Goal: Task Accomplishment & Management: Complete application form

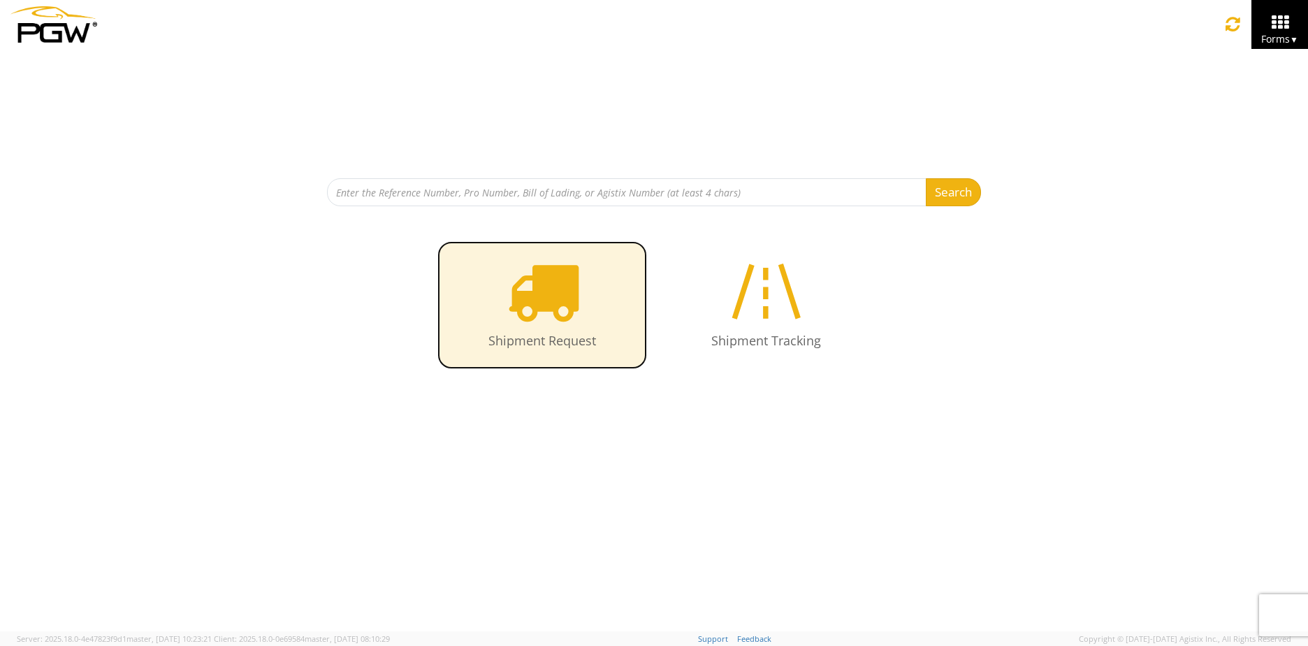
click at [531, 302] on icon at bounding box center [543, 291] width 72 height 72
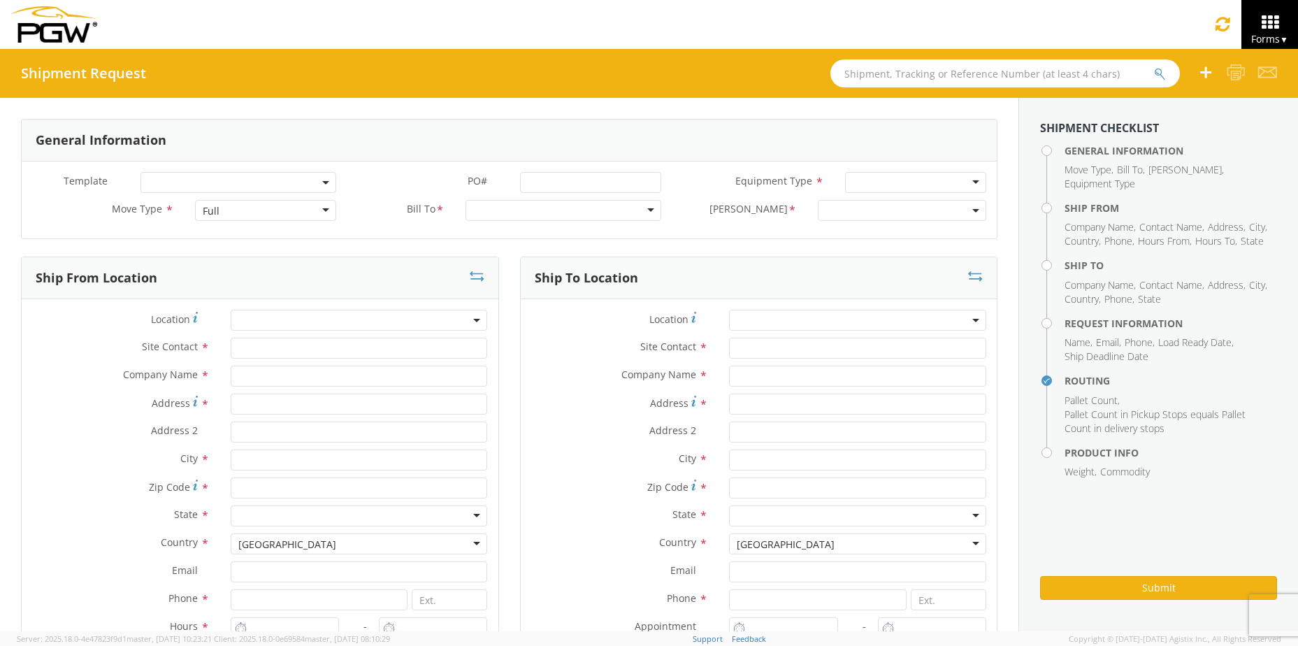
click at [279, 210] on div "Full" at bounding box center [266, 210] width 142 height 21
click at [486, 215] on div at bounding box center [563, 210] width 196 height 21
click at [646, 208] on div at bounding box center [563, 210] width 196 height 21
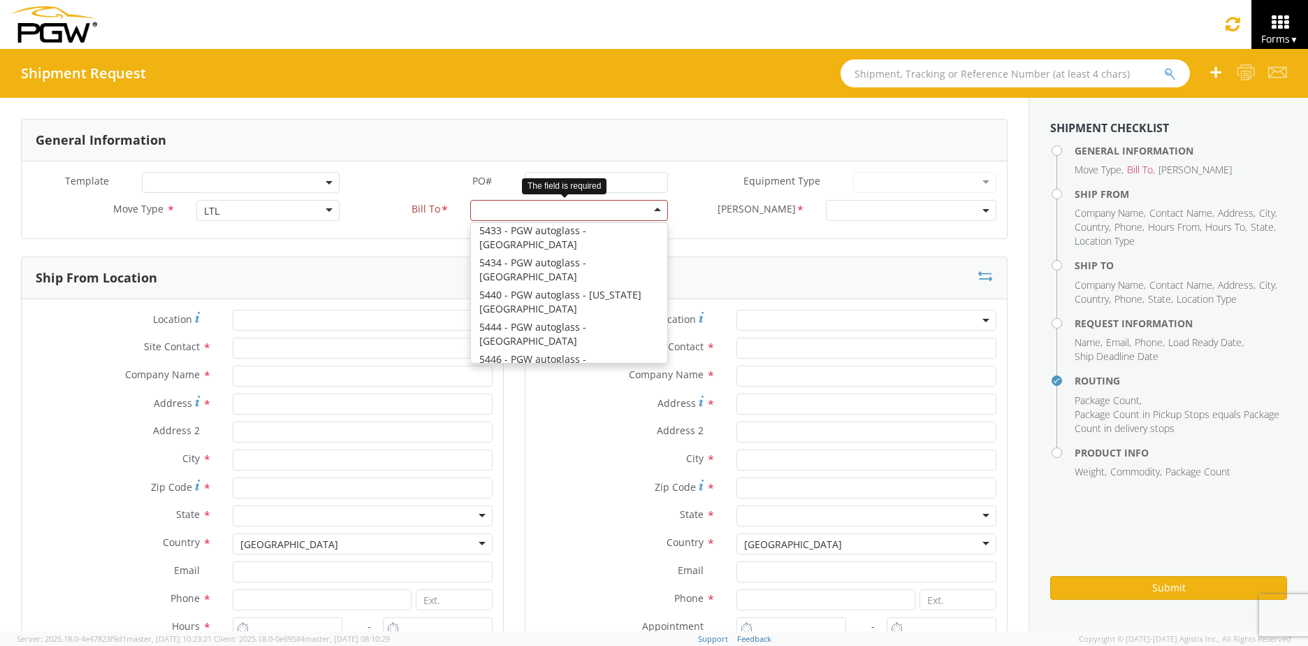
scroll to position [699, 0]
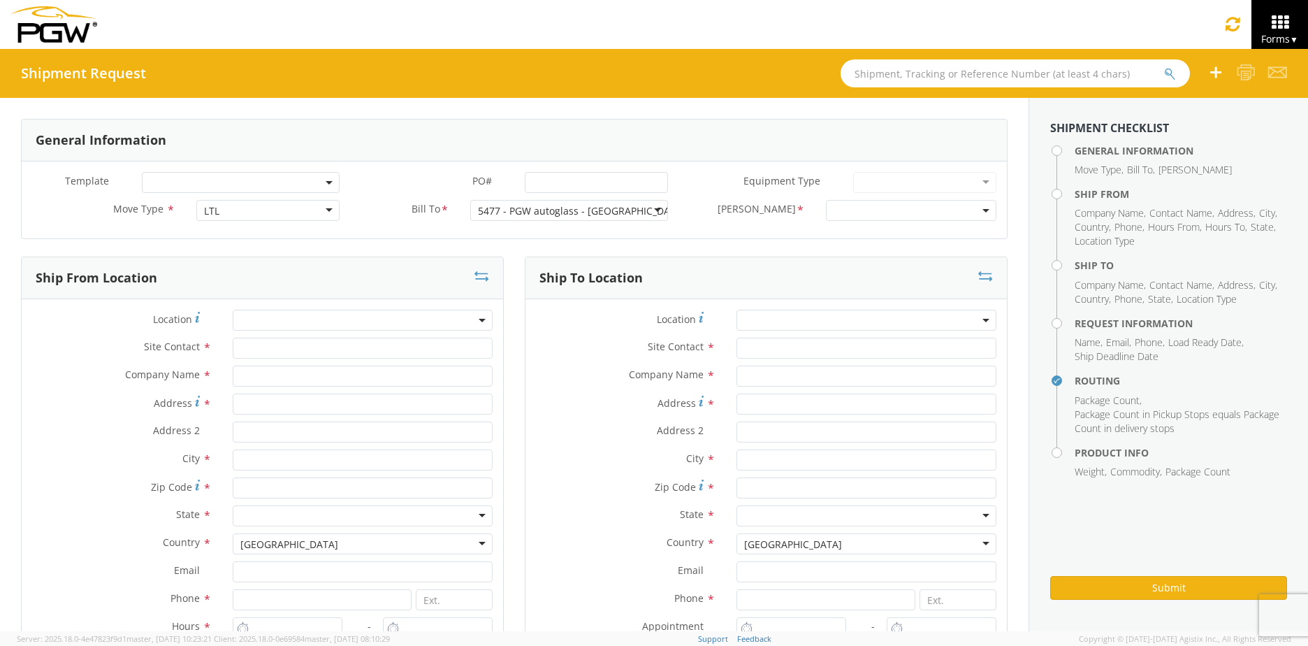
click at [830, 209] on span at bounding box center [911, 210] width 170 height 21
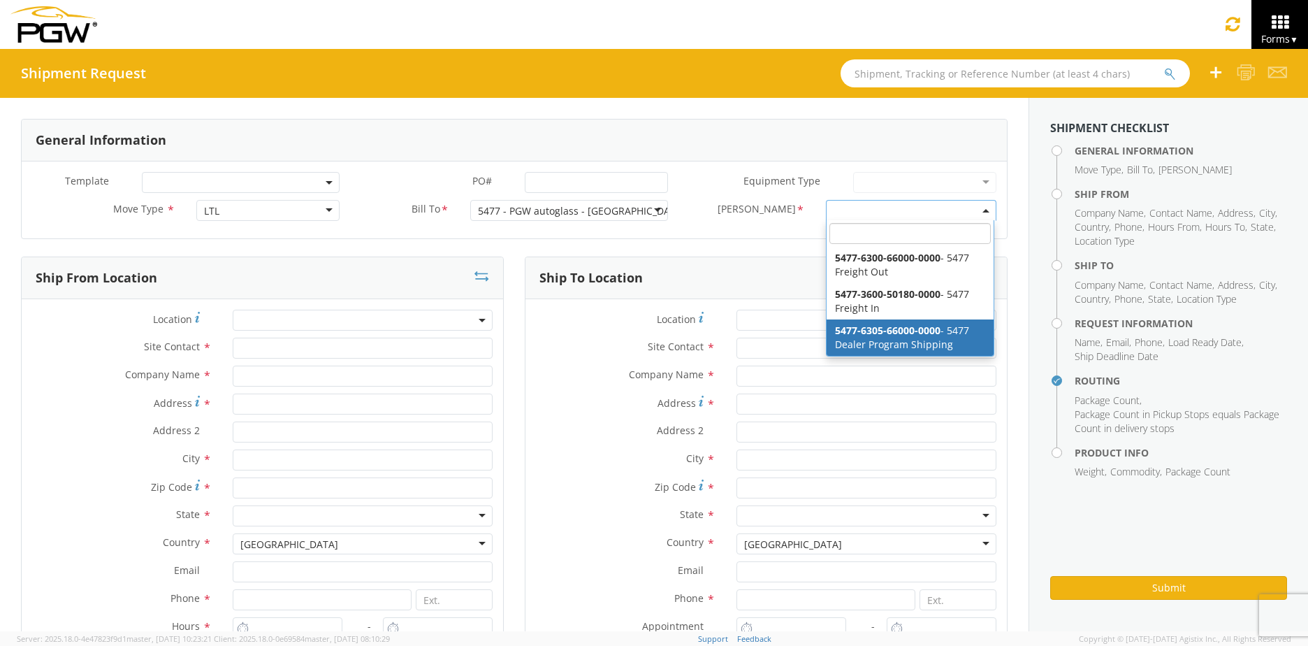
select select "5477-6305-66000-0000"
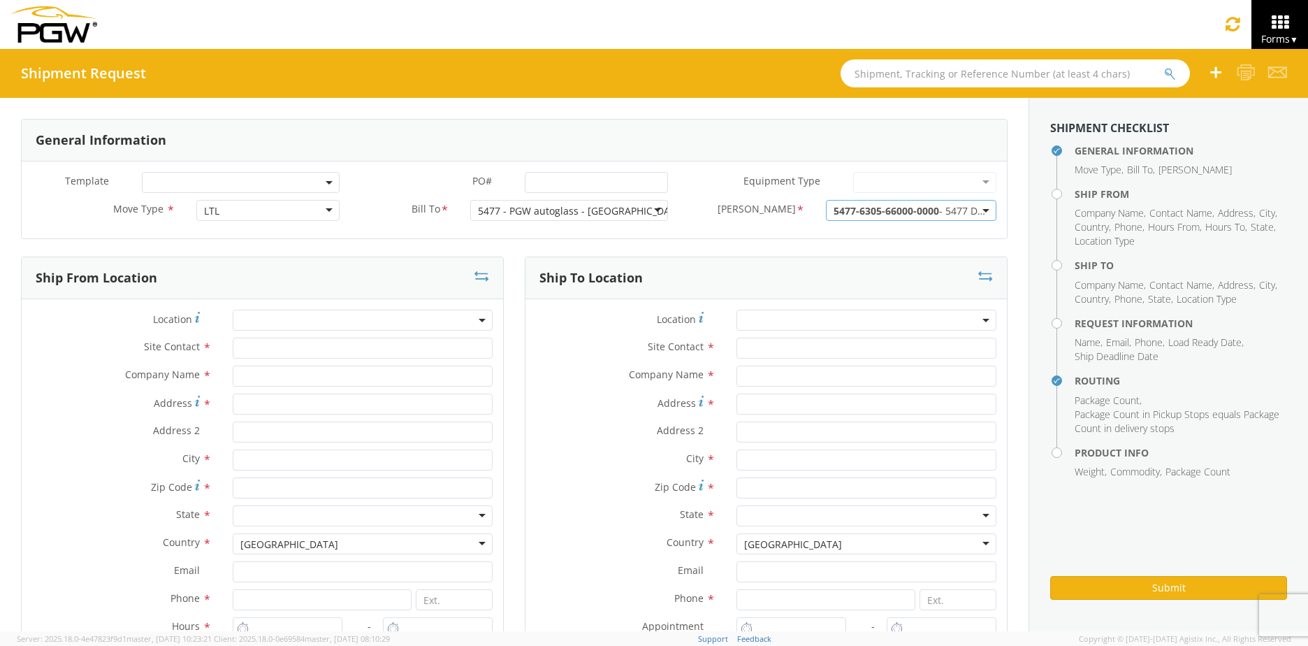
scroll to position [70, 0]
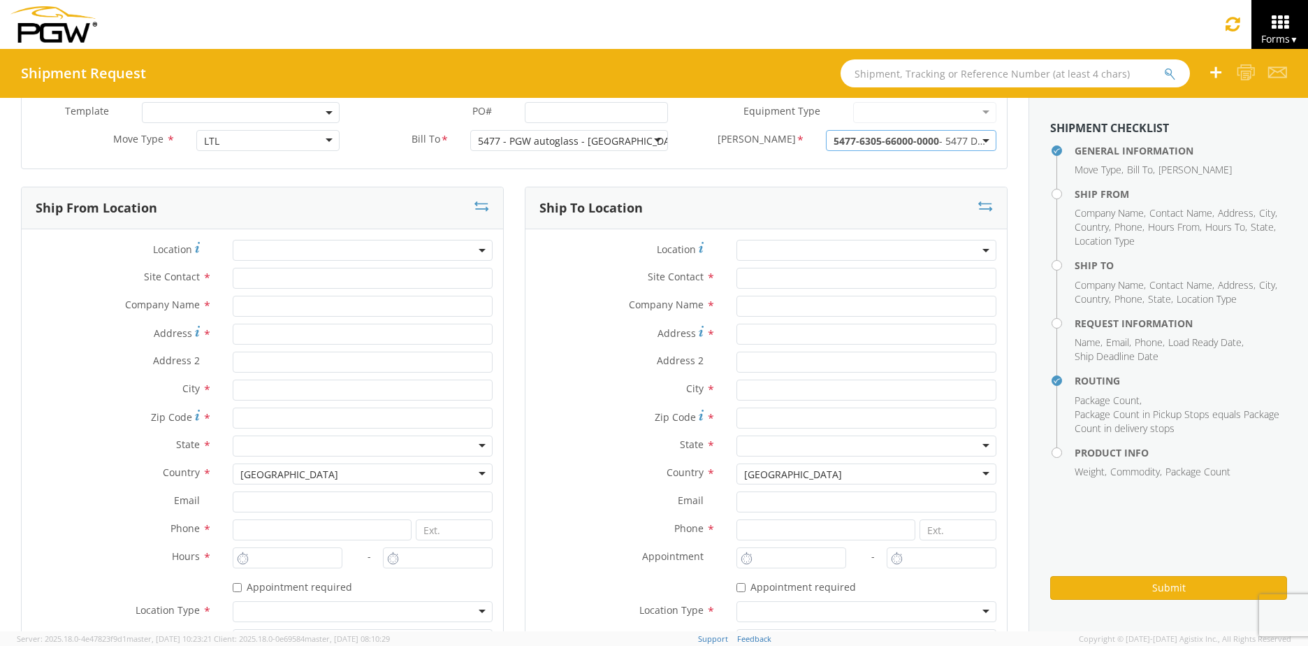
click at [427, 255] on span at bounding box center [363, 250] width 260 height 21
click at [366, 283] on input "search" at bounding box center [361, 273] width 250 height 21
type input "5477"
type input "5477 Branch Manager"
type input "5477 - PGW autoglass - [GEOGRAPHIC_DATA]"
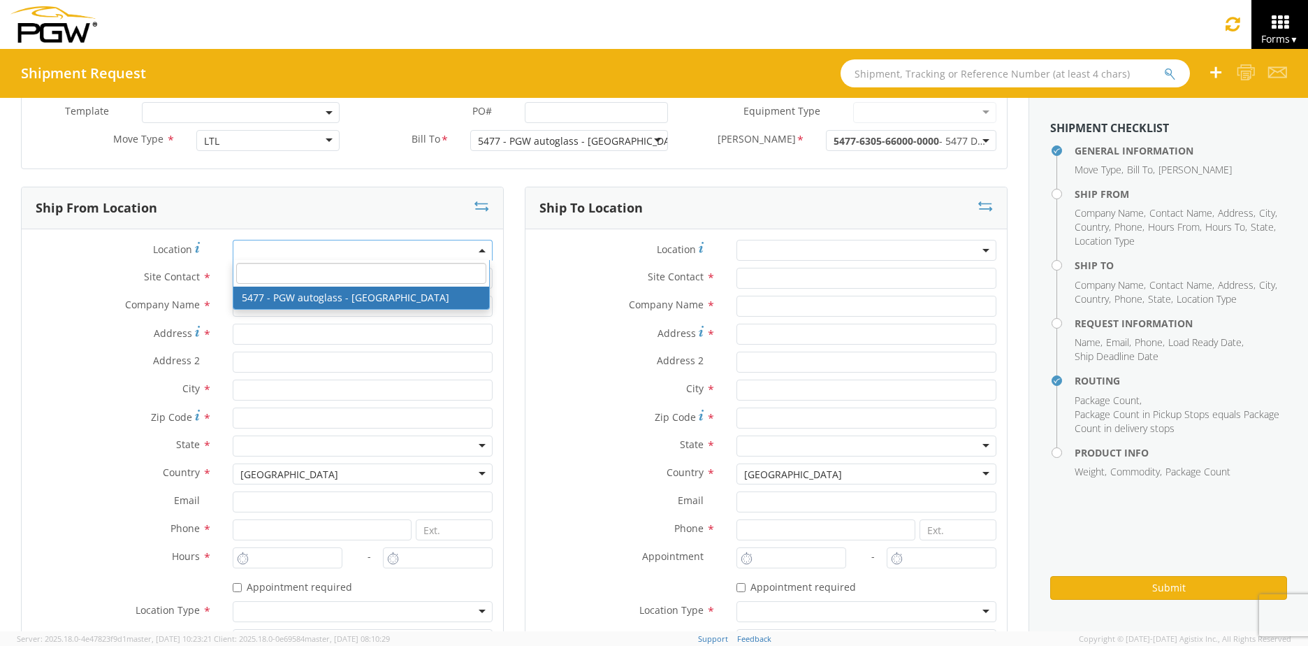
type input "[STREET_ADDRESS][PERSON_NAME]"
type input "Cinnaminson"
type input "08077"
type input "[EMAIL_ADDRESS][DOMAIN_NAME]"
type input "[PHONE_NUMBER]"
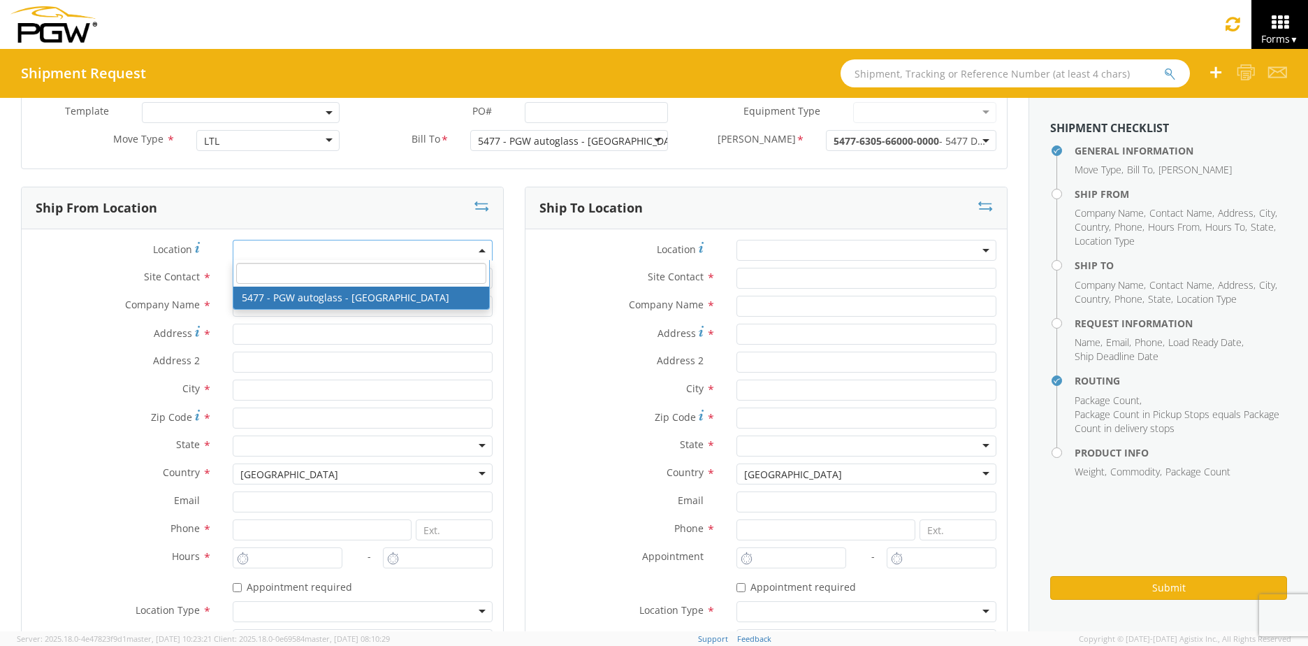
type input "9:00 AM"
type input "3:00 PM"
select select "28313"
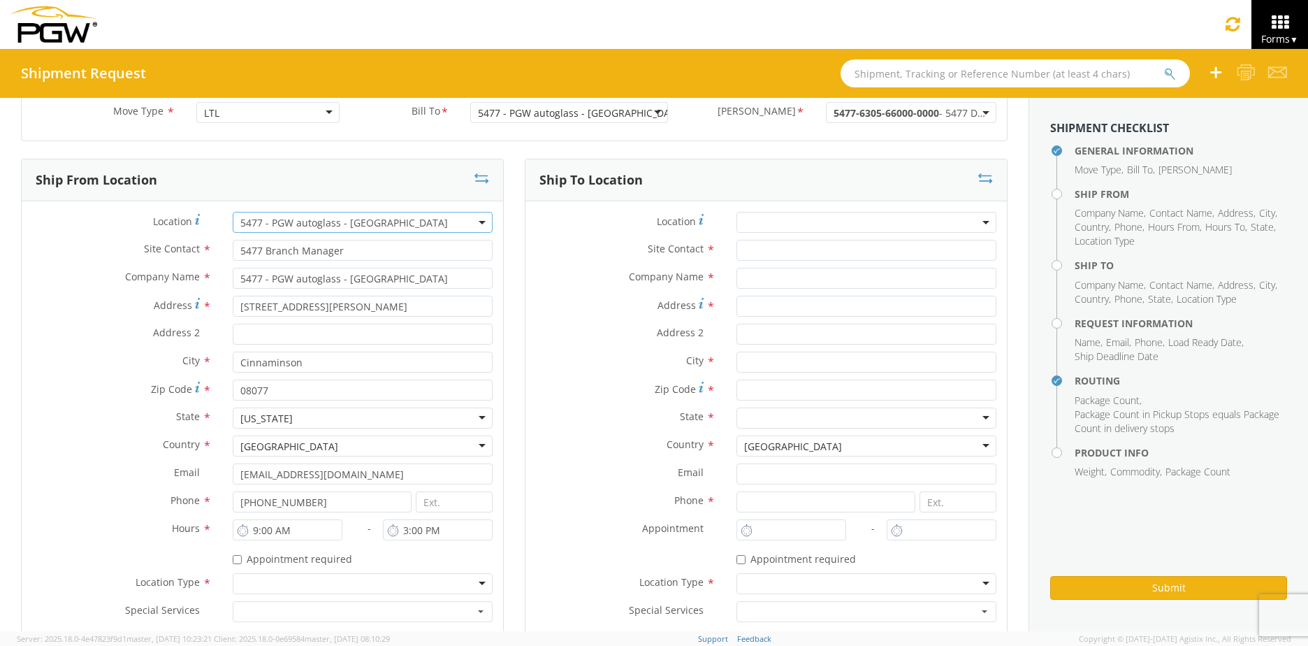
scroll to position [140, 0]
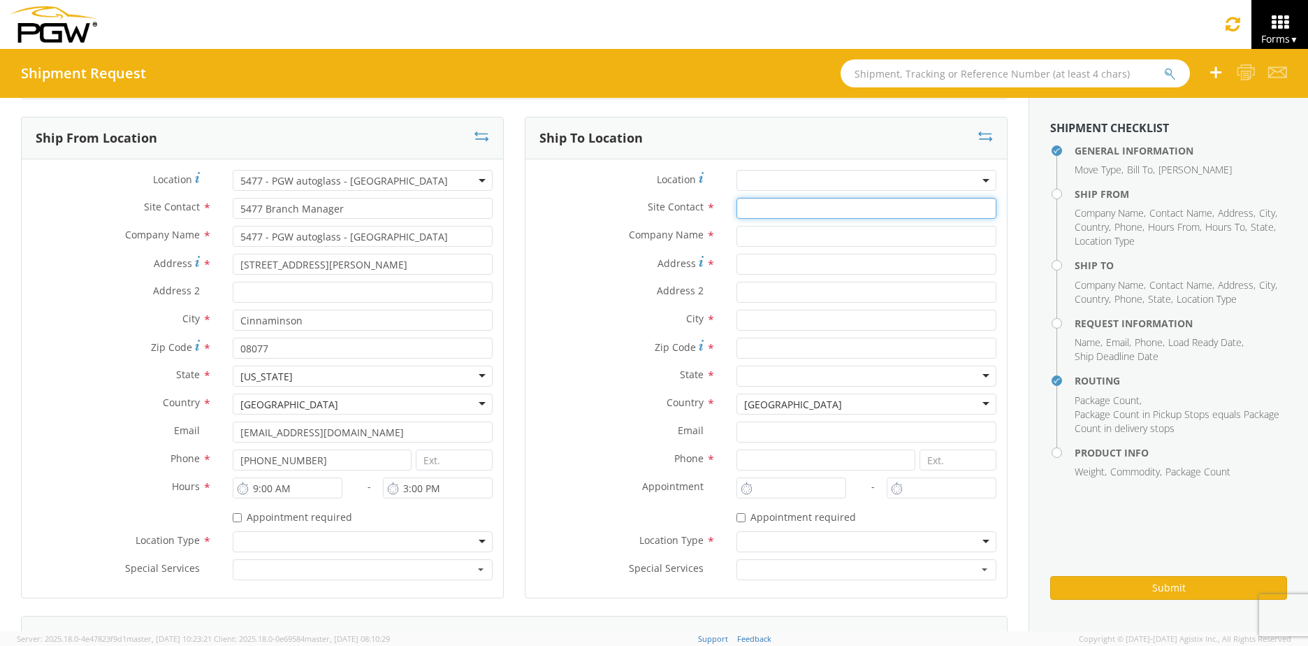
click at [740, 210] on input "text" at bounding box center [866, 208] width 260 height 21
click at [744, 176] on span at bounding box center [866, 180] width 260 height 21
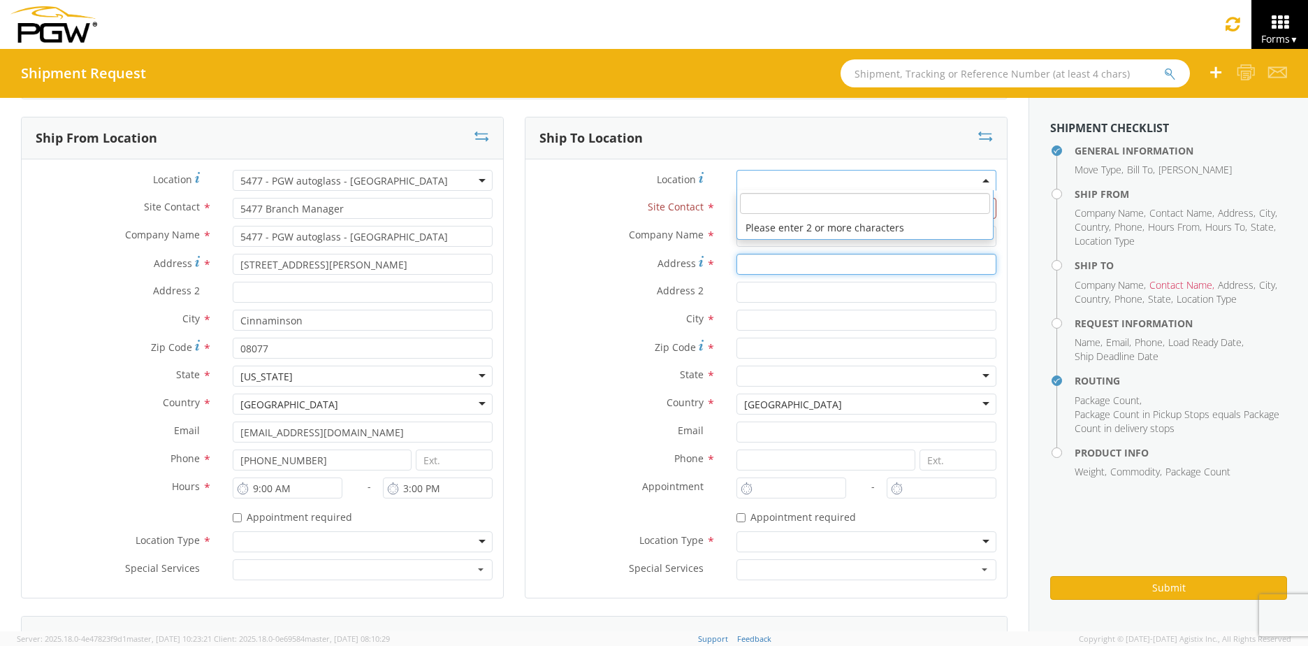
click at [745, 260] on input "Address *" at bounding box center [866, 264] width 260 height 21
type input "[STREET_ADDRESS]"
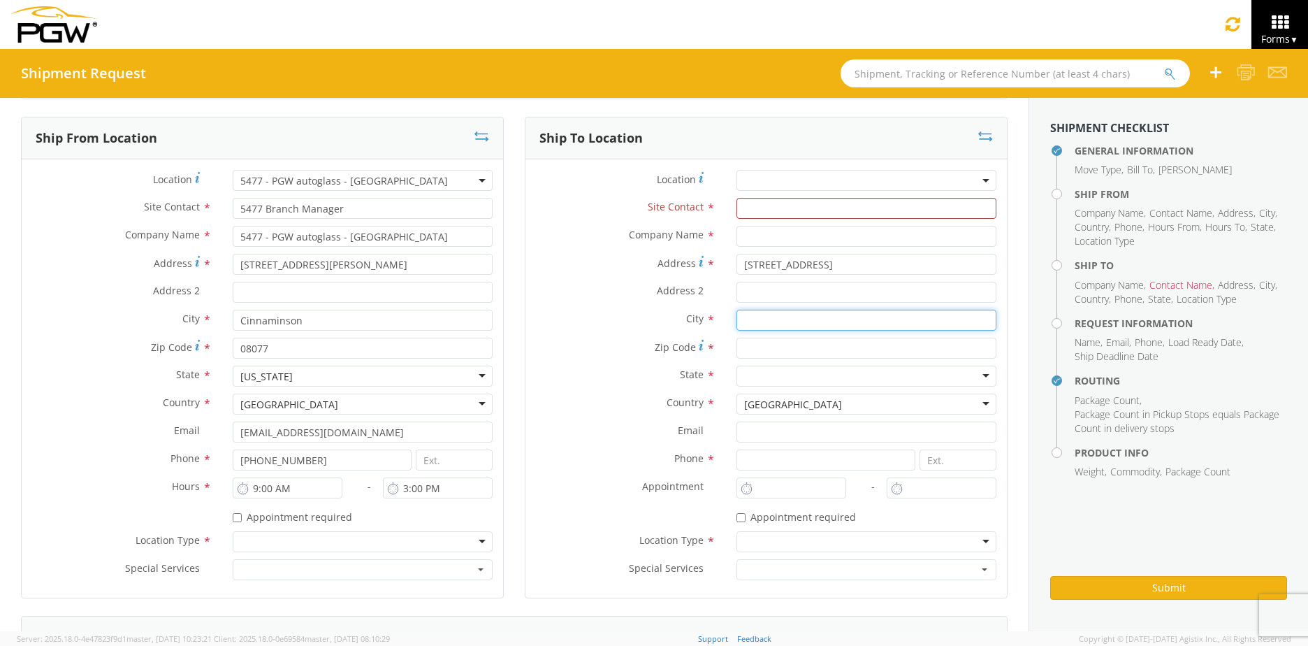
click at [747, 316] on input "text" at bounding box center [866, 320] width 260 height 21
type input "[GEOGRAPHIC_DATA][PERSON_NAME]"
click at [742, 375] on div at bounding box center [866, 375] width 260 height 21
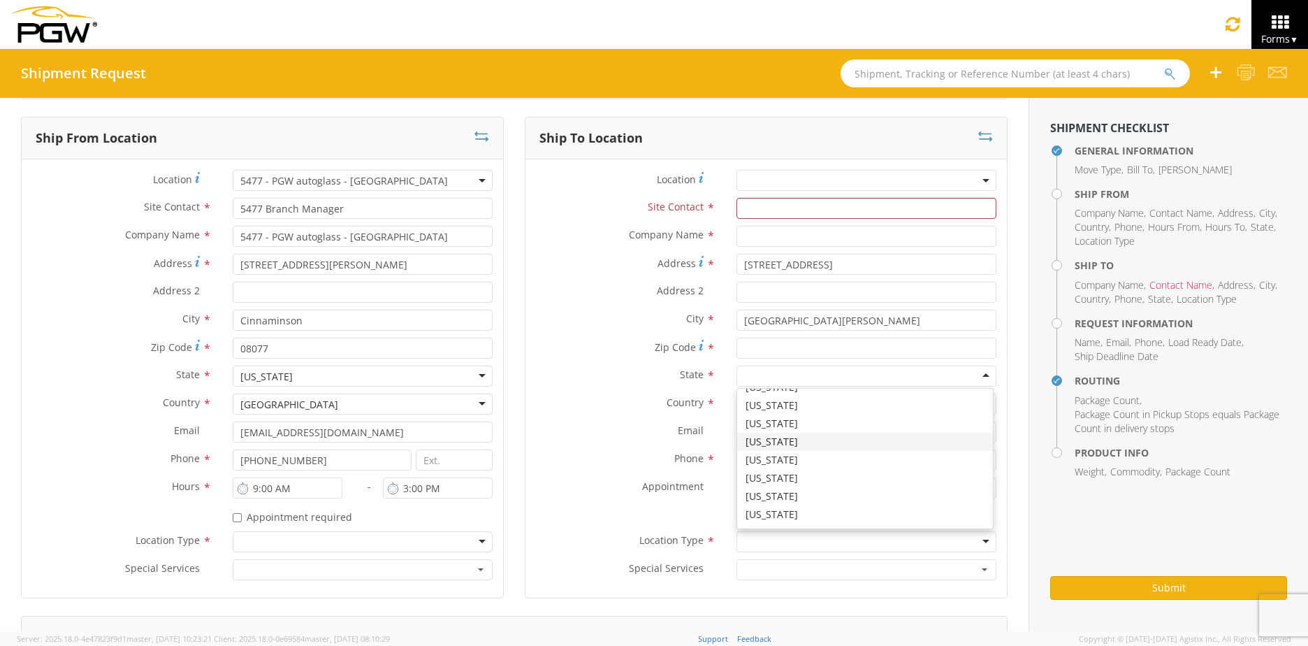
scroll to position [745, 0]
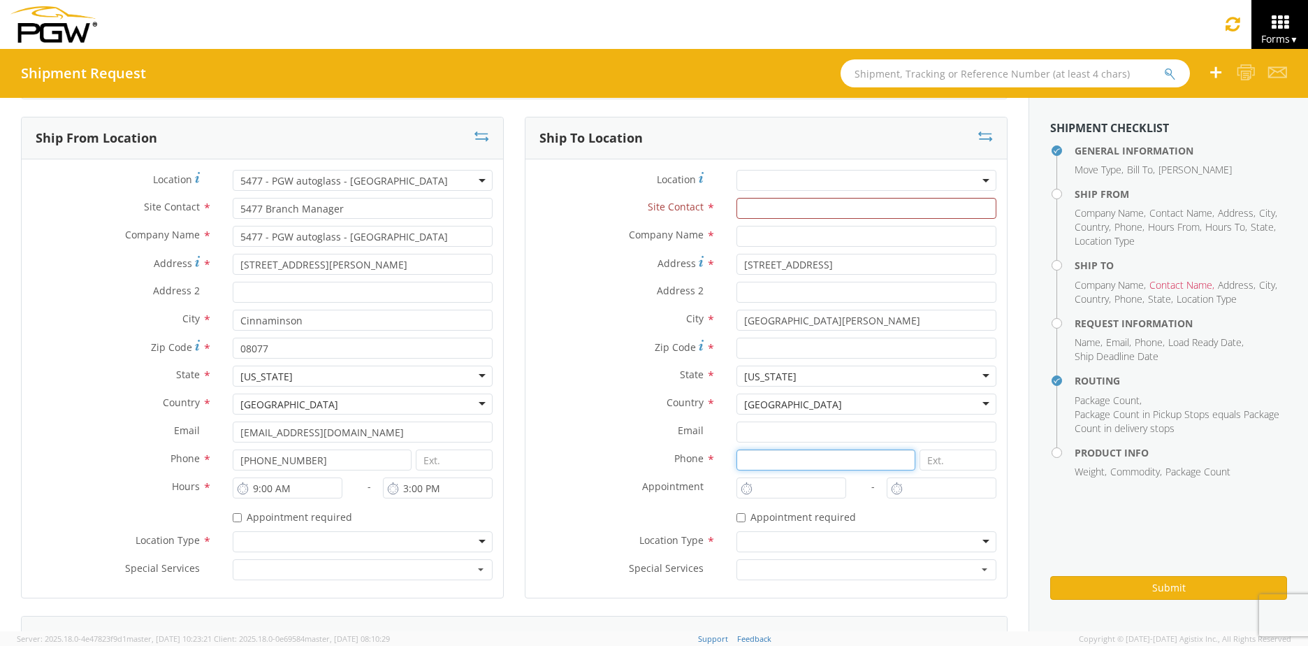
click at [764, 460] on input at bounding box center [825, 459] width 179 height 21
type input "19382"
click at [736, 518] on input "* Appointment required" at bounding box center [740, 517] width 9 height 9
checkbox input "true"
click at [743, 543] on div at bounding box center [866, 541] width 260 height 21
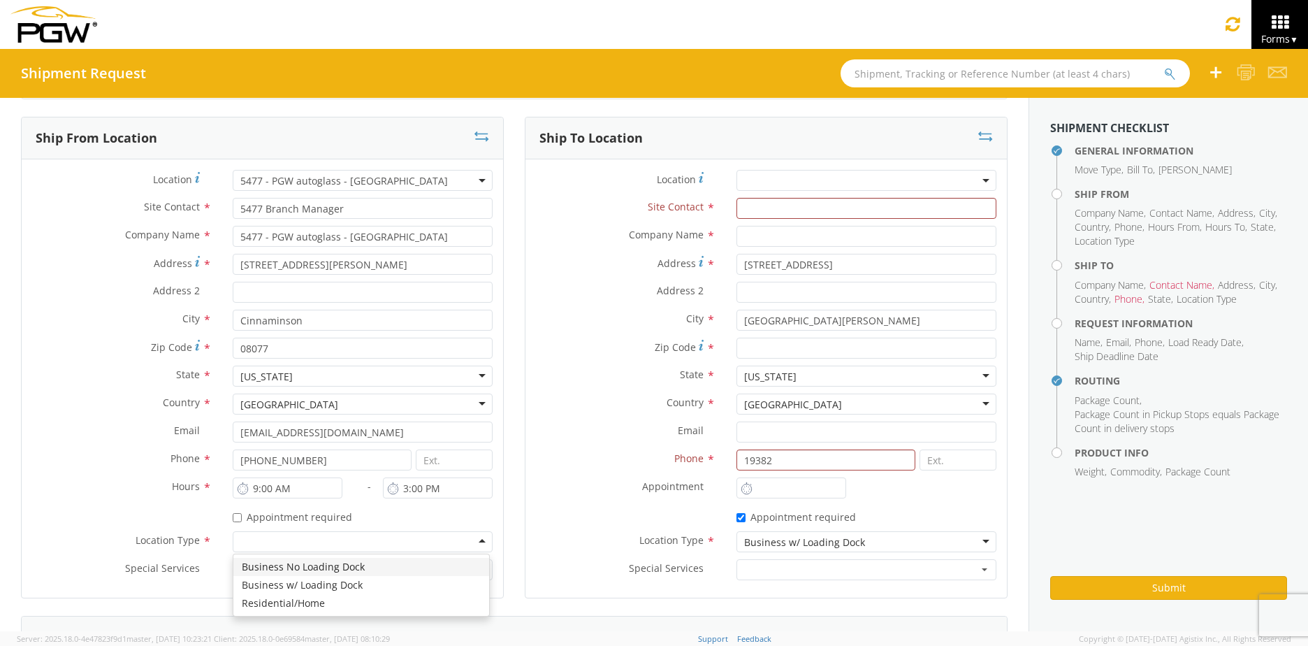
click at [296, 537] on div at bounding box center [363, 541] width 260 height 21
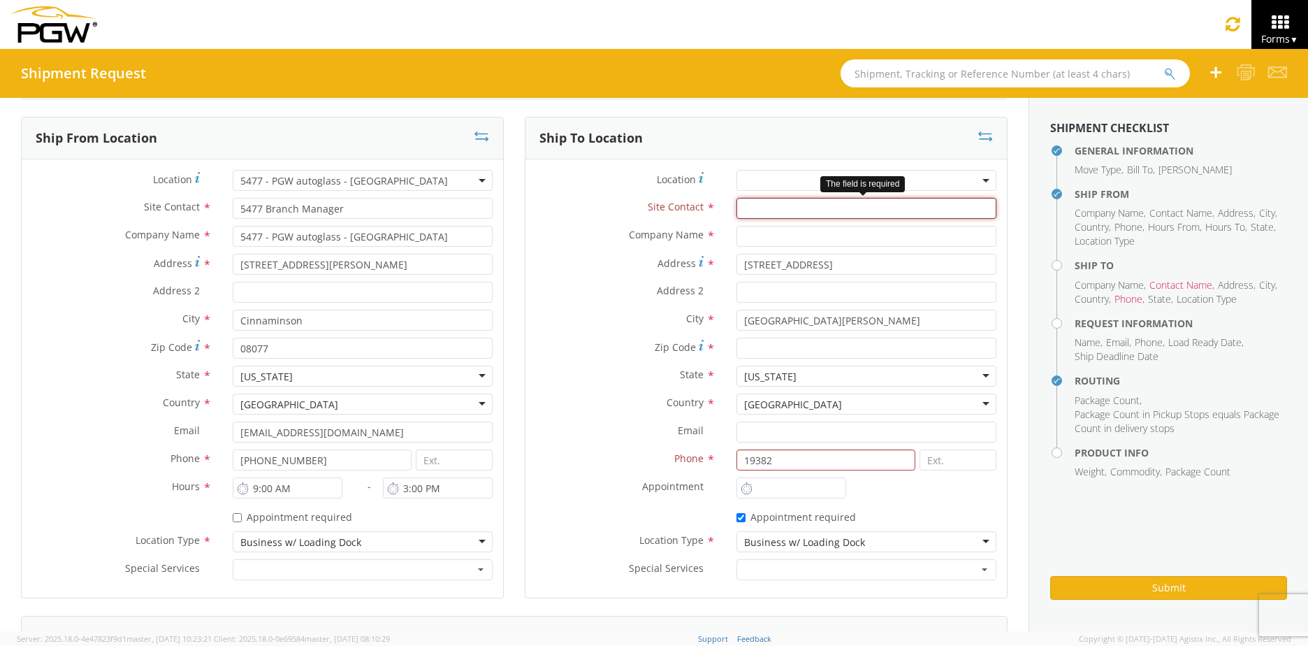
click at [750, 209] on input "text" at bounding box center [866, 208] width 260 height 21
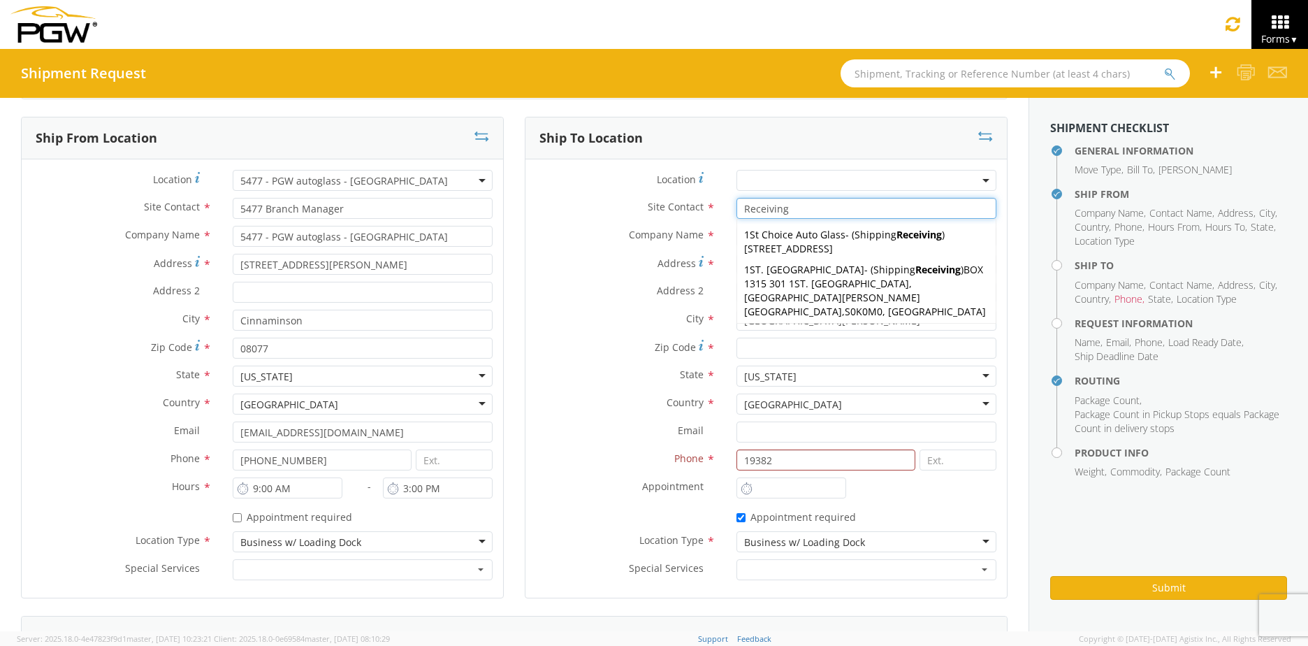
type input "Receiving"
click at [597, 266] on label "Address *" at bounding box center [625, 263] width 201 height 19
click at [736, 266] on input "[STREET_ADDRESS]" at bounding box center [866, 264] width 260 height 21
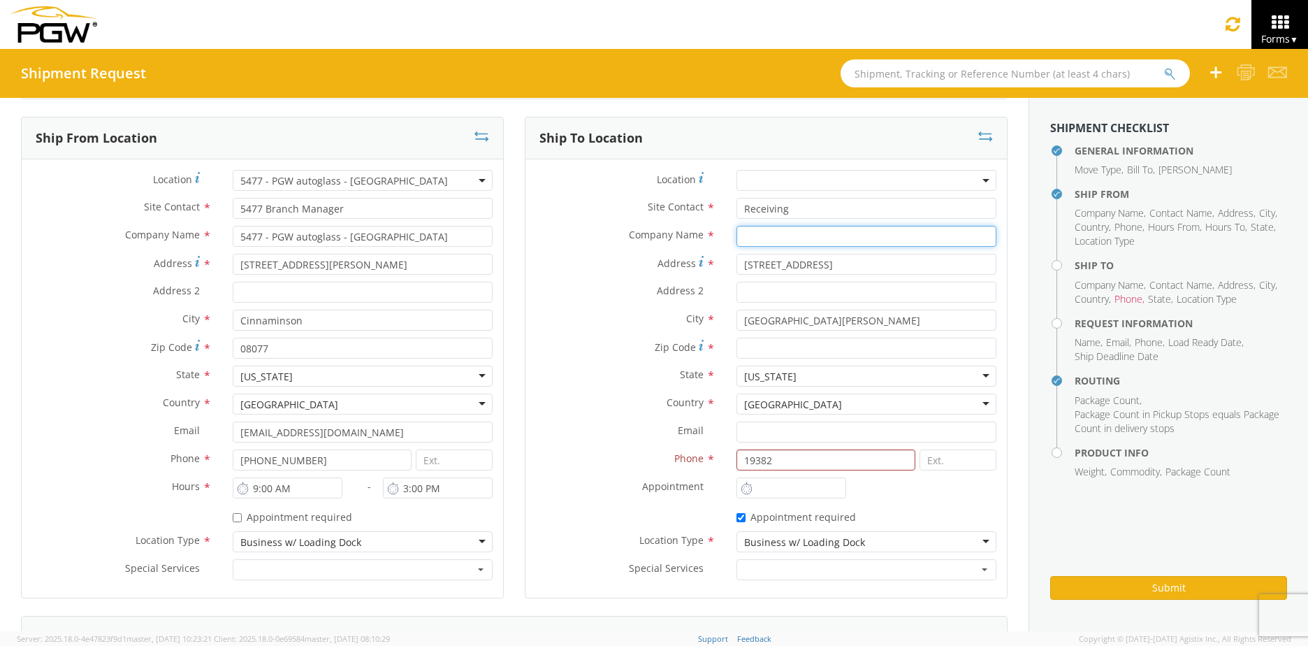
click at [757, 240] on input "text" at bounding box center [866, 236] width 260 height 21
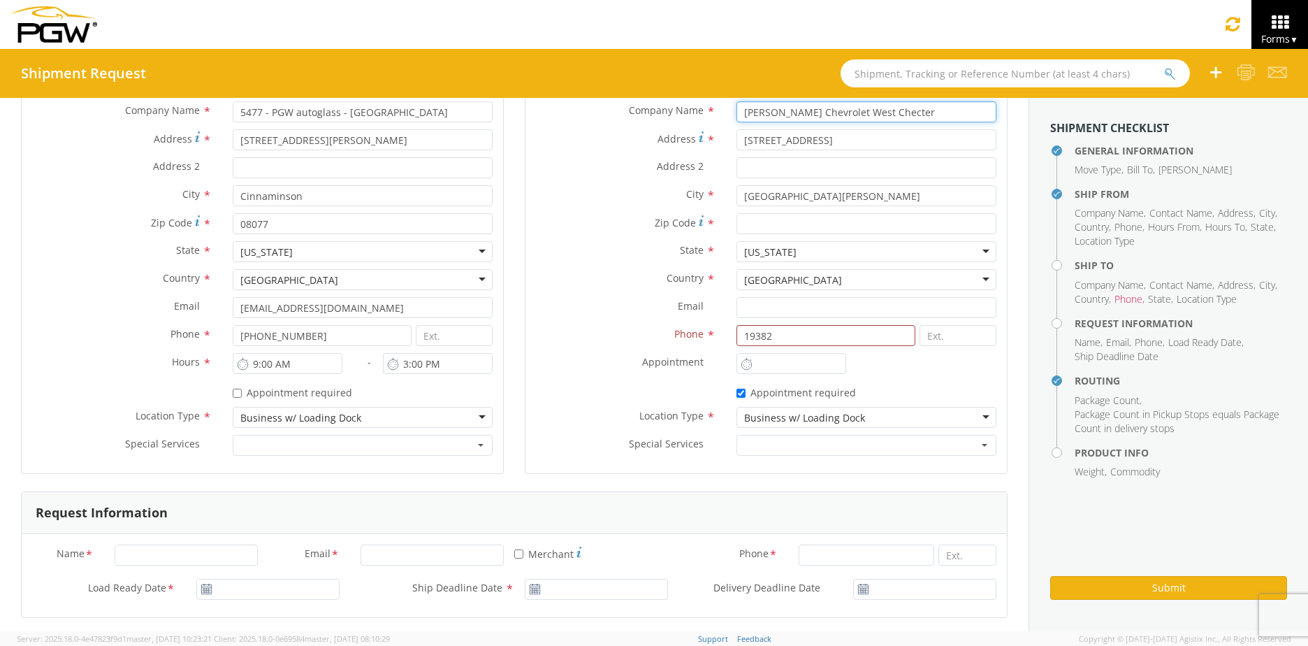
scroll to position [279, 0]
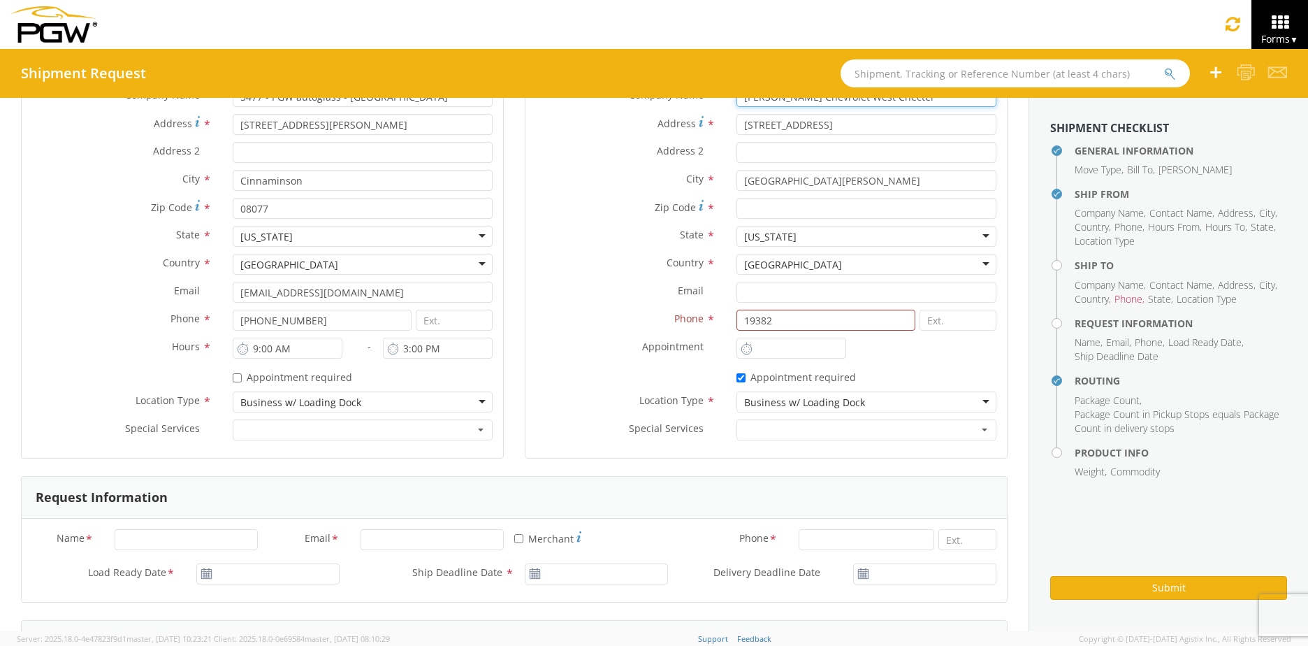
type input "[PERSON_NAME] Chevrolet West Checter"
click at [622, 317] on label "Phone *" at bounding box center [625, 319] width 201 height 18
drag, startPoint x: 813, startPoint y: 323, endPoint x: 703, endPoint y: 316, distance: 110.6
click at [703, 316] on div "Phone * 19382" at bounding box center [765, 320] width 481 height 21
click at [748, 208] on input "Zip Code *" at bounding box center [866, 208] width 260 height 21
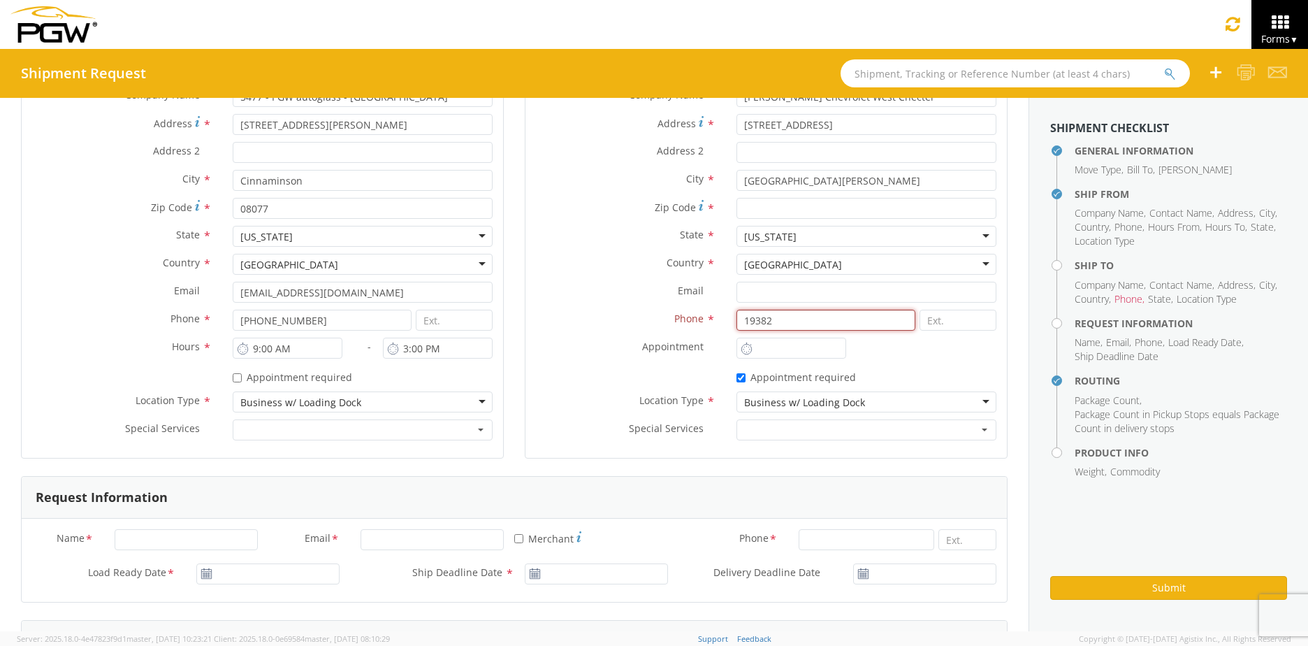
click at [736, 325] on input "19382" at bounding box center [825, 320] width 179 height 21
drag, startPoint x: 777, startPoint y: 321, endPoint x: 710, endPoint y: 320, distance: 67.1
click at [711, 321] on div "Phone * 19382" at bounding box center [765, 320] width 481 height 21
click at [743, 206] on input "Zip Code *" at bounding box center [866, 208] width 260 height 21
type input "19382"
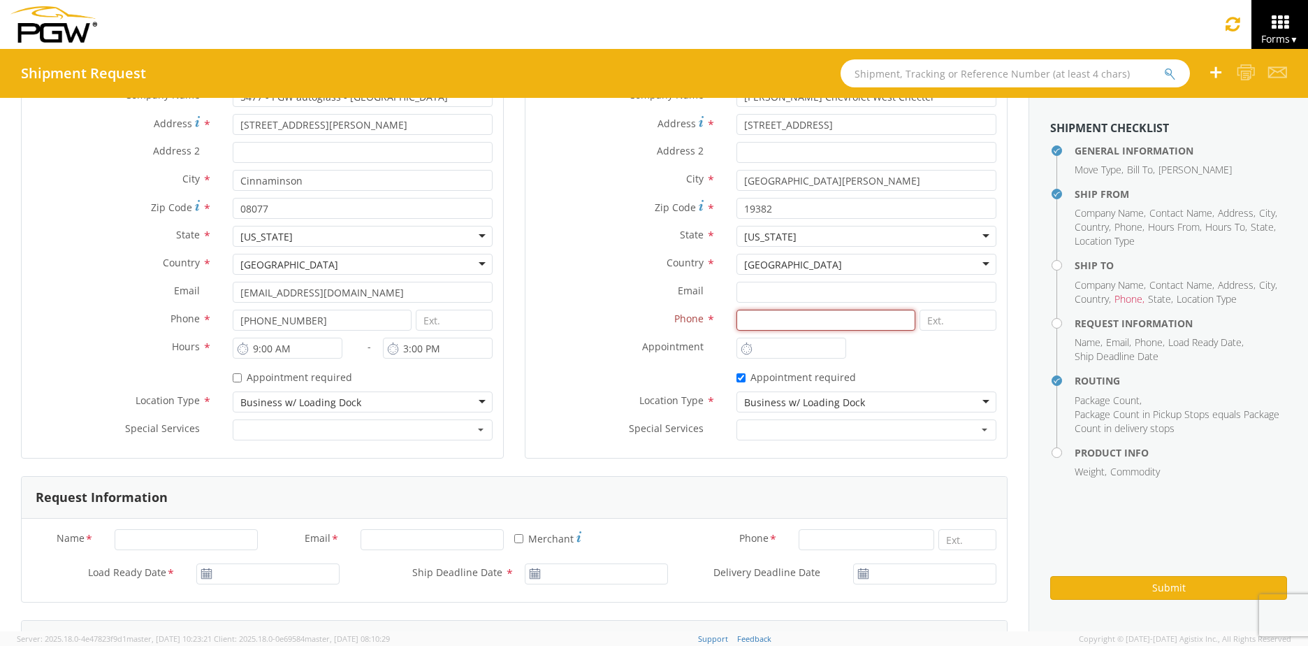
click at [740, 325] on input at bounding box center [825, 320] width 179 height 21
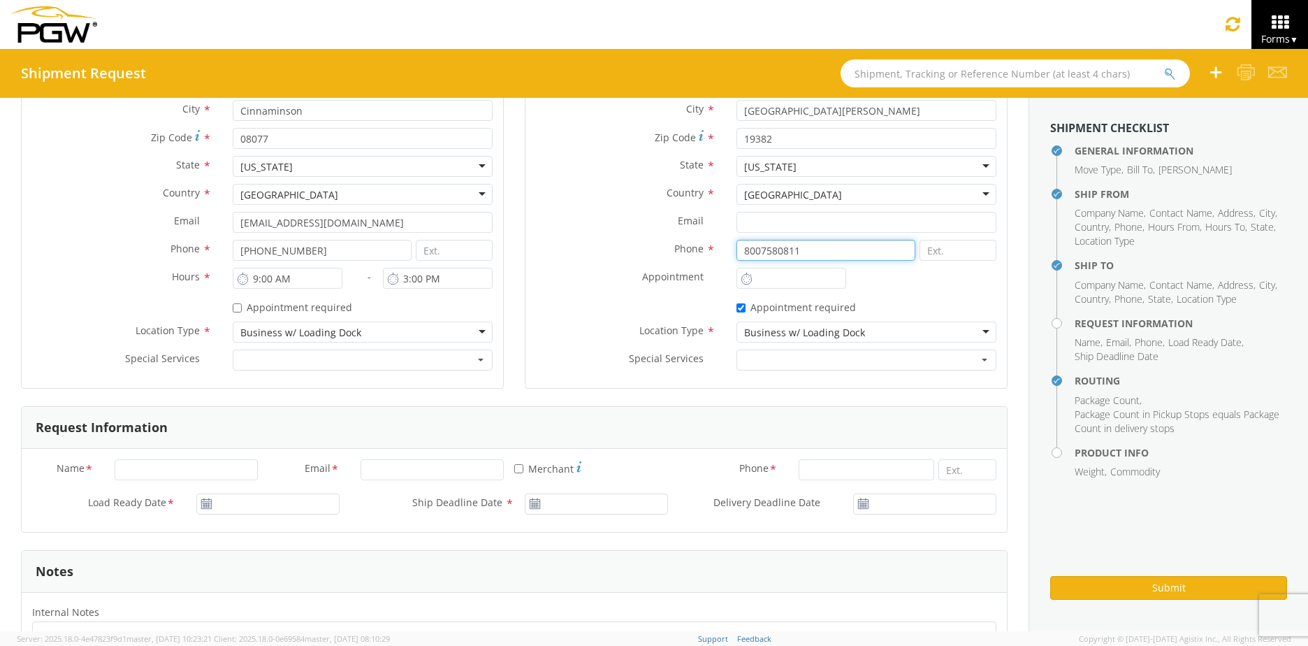
scroll to position [419, 0]
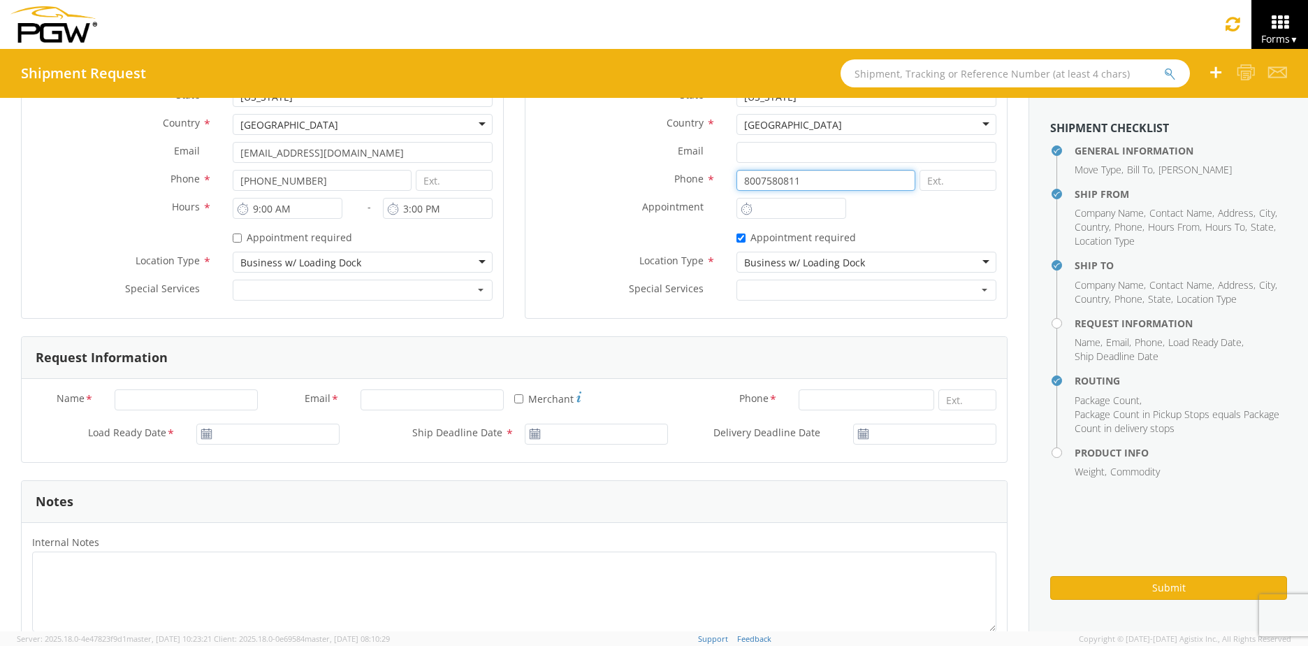
type input "8007580811"
click at [166, 398] on input "Name *" at bounding box center [186, 399] width 143 height 21
type input "[PERSON_NAME]"
type input "4771802060"
type input "[EMAIL_ADDRESS][DOMAIN_NAME]"
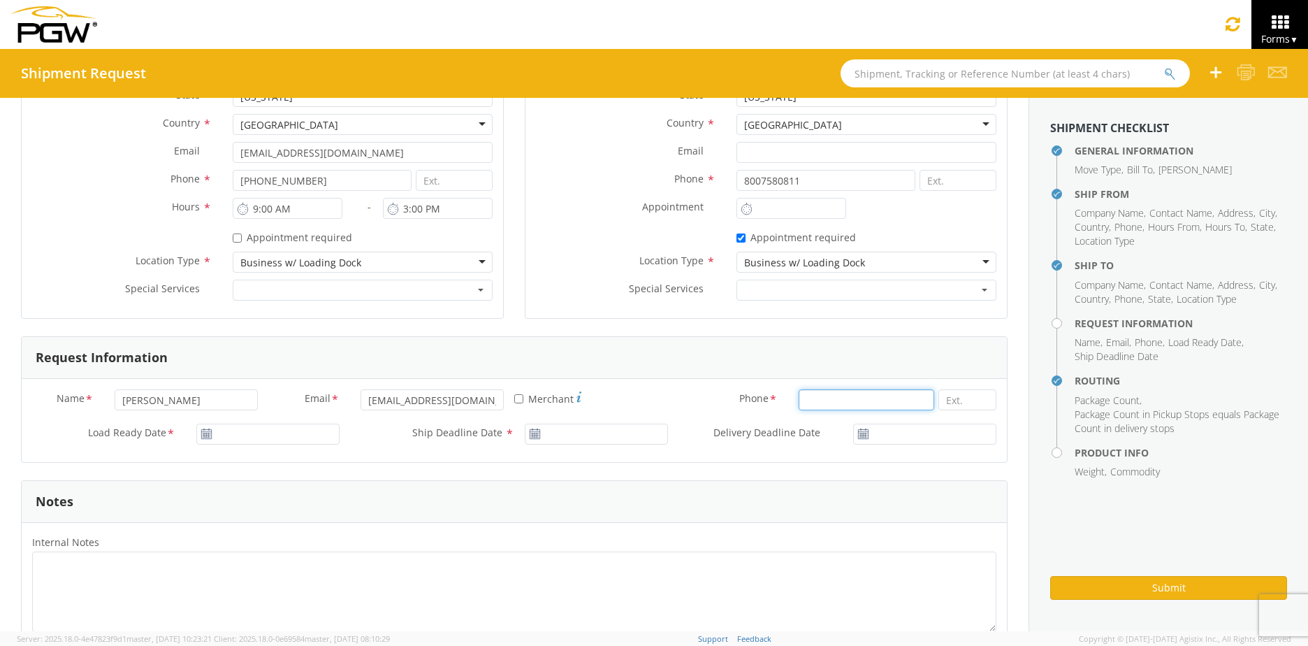
type input "8563896920"
type input "75"
type input "1"
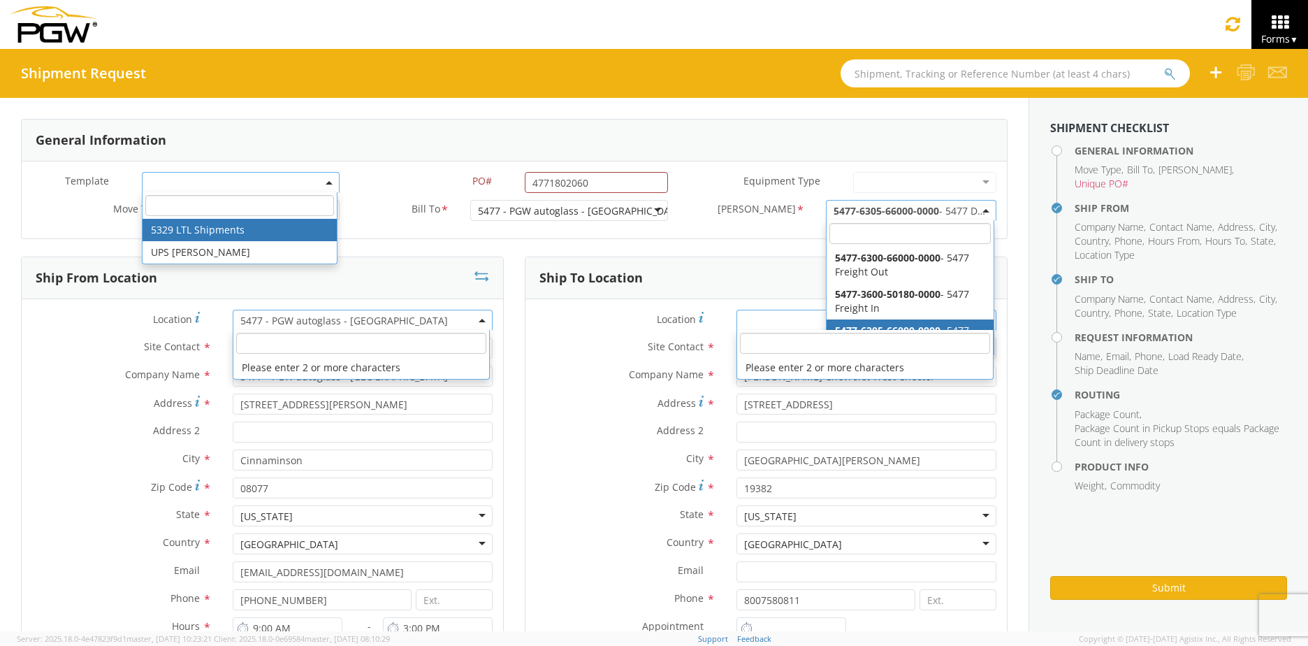
scroll to position [0, 0]
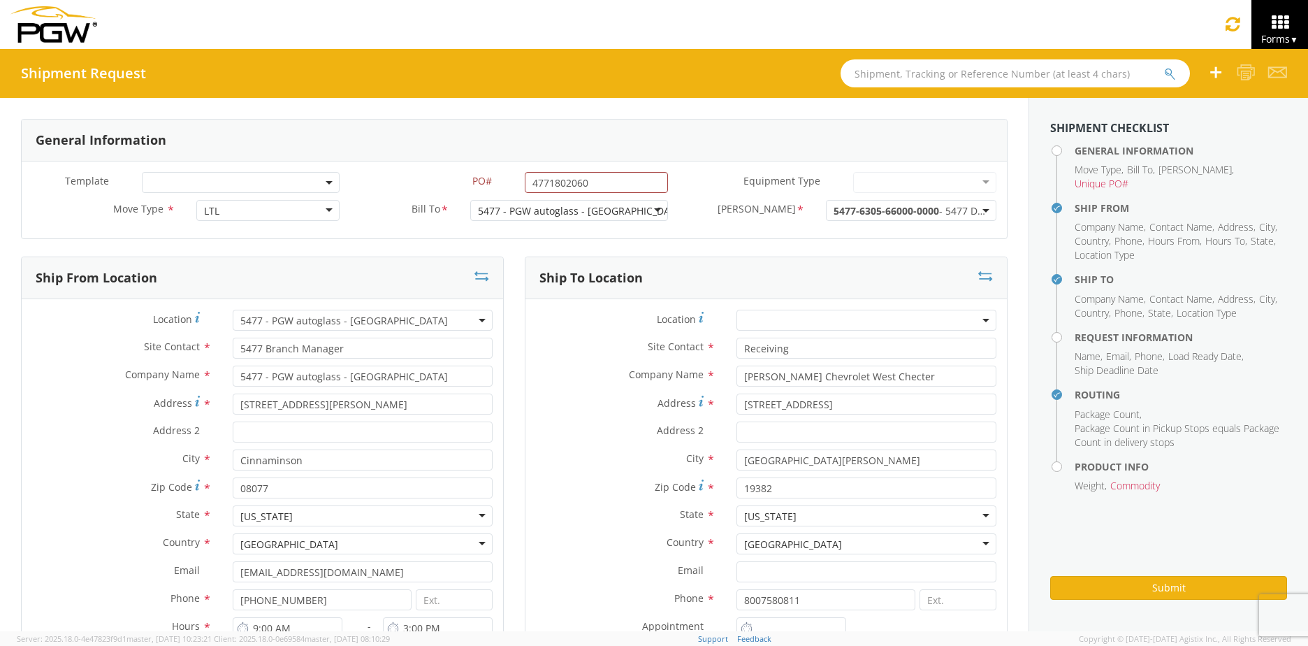
click at [514, 298] on div "Ship To Location Location * Site Contact * Receiving Receiving 1St Choice Auto …" at bounding box center [766, 505] width 504 height 499
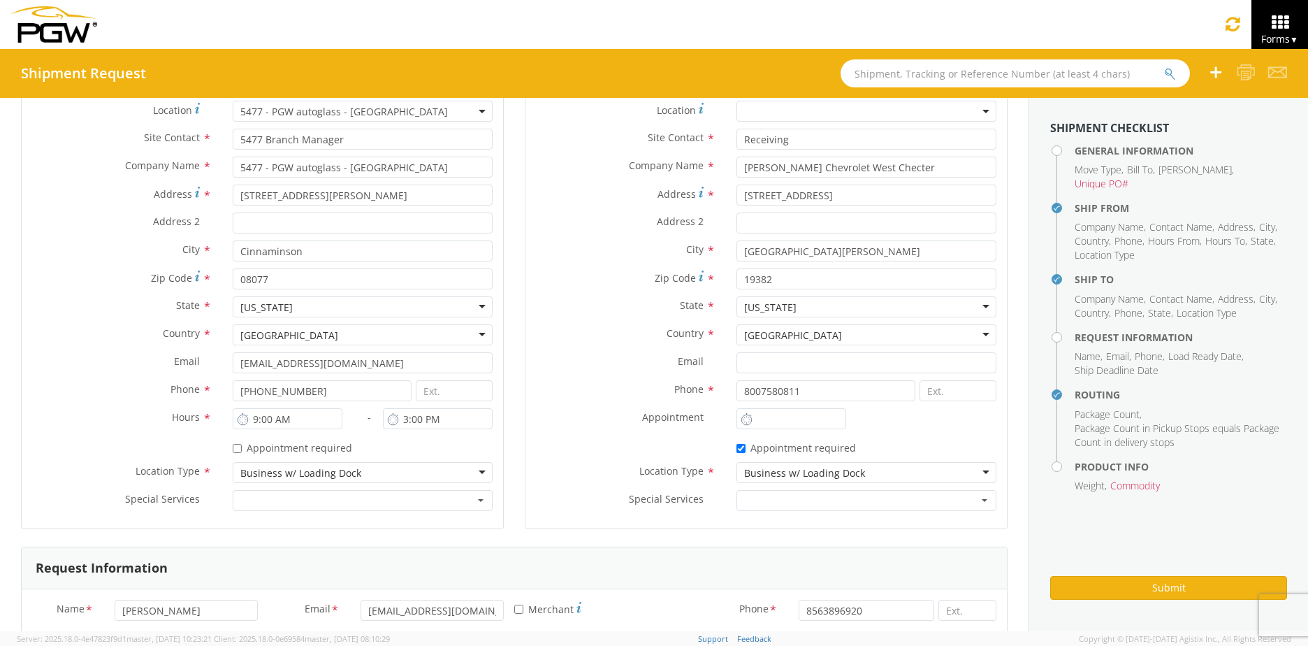
scroll to position [279, 0]
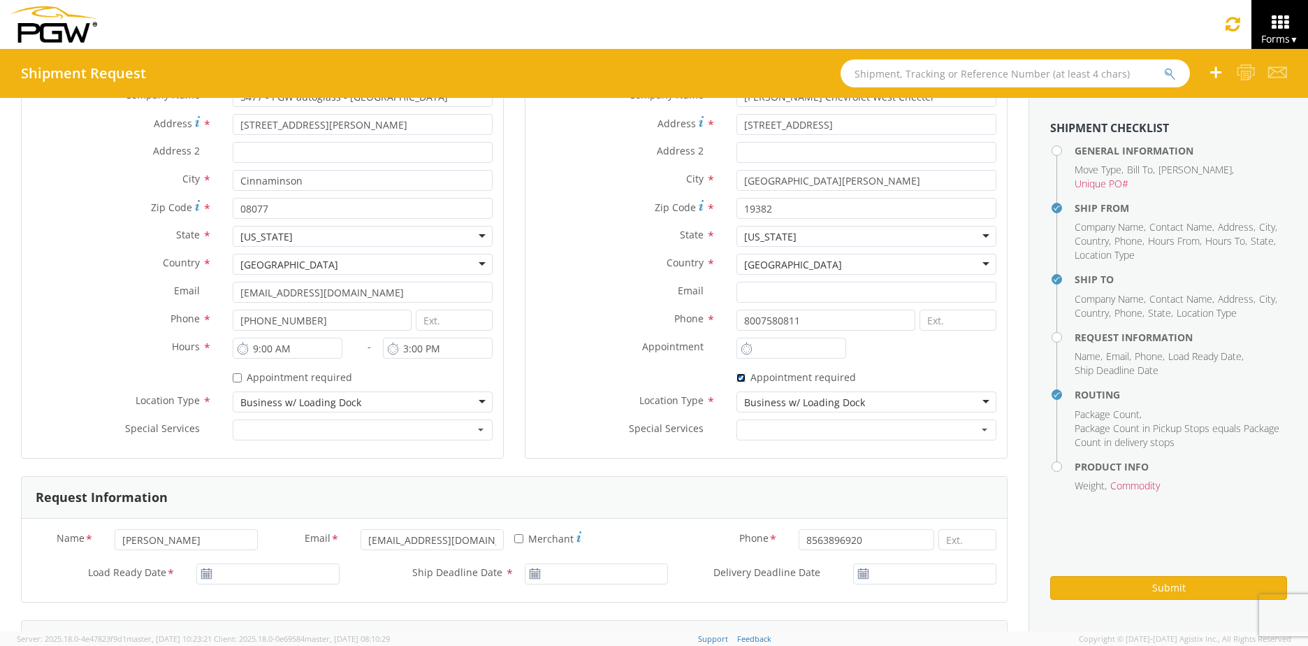
click at [736, 378] on input "* Appointment required" at bounding box center [740, 377] width 9 height 9
checkbox input "false"
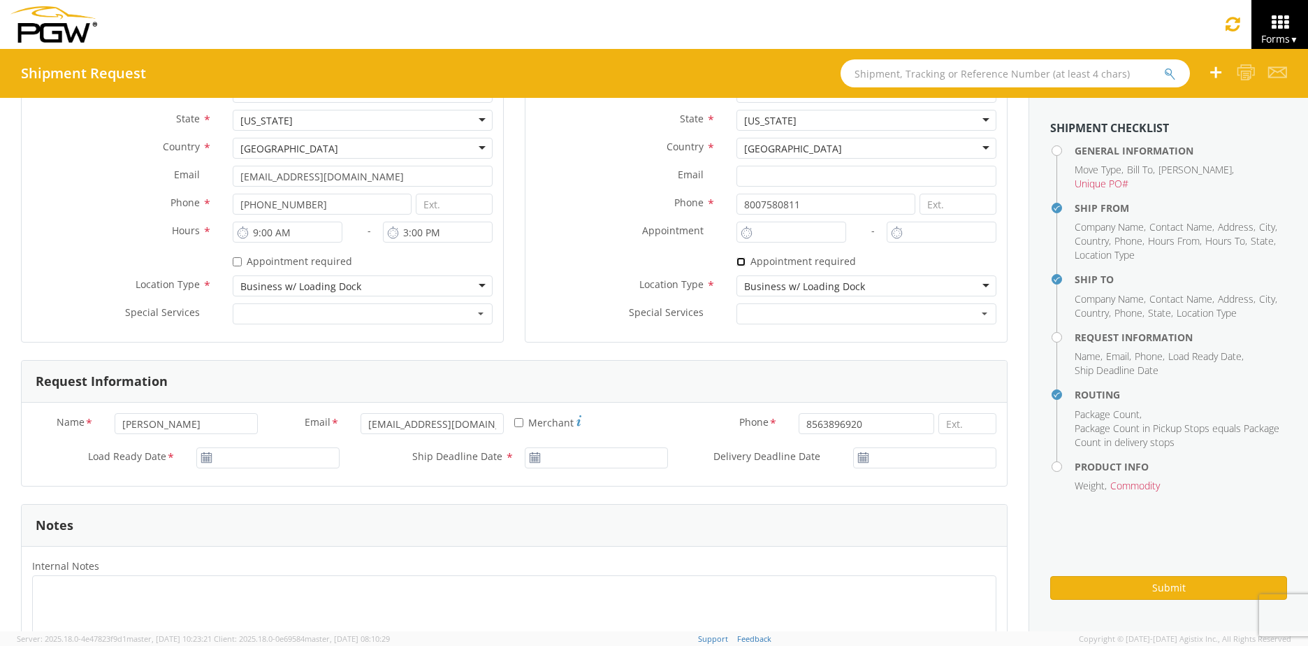
scroll to position [419, 0]
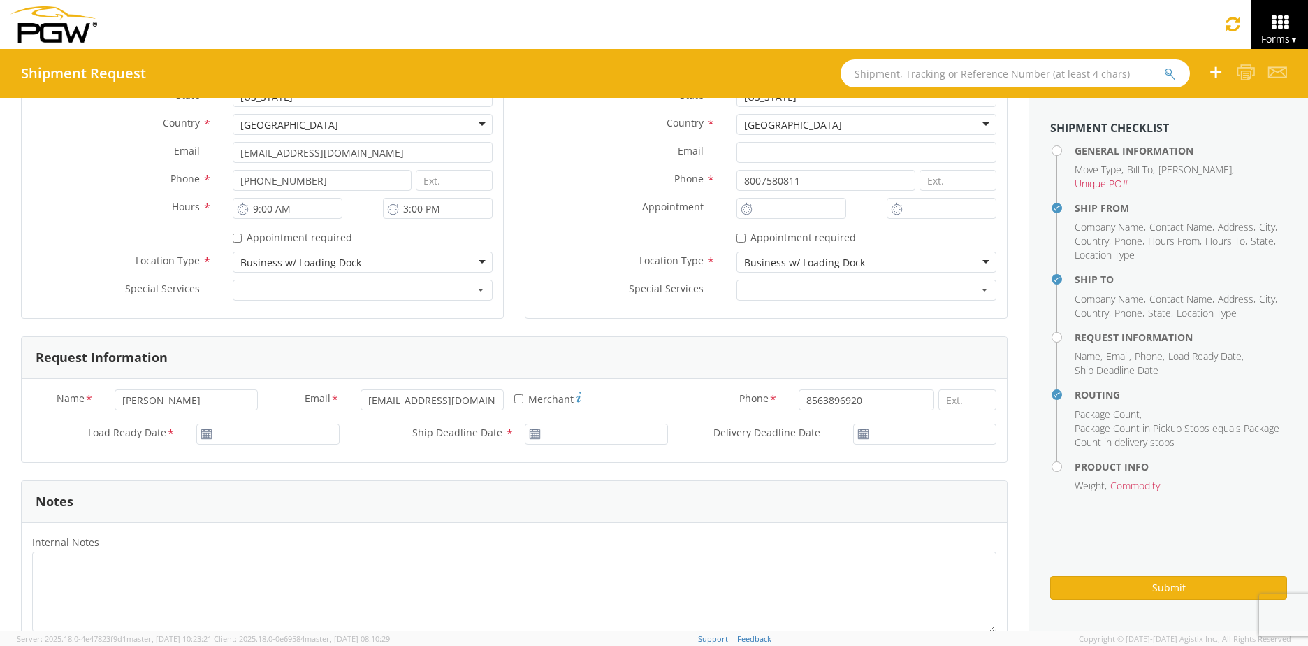
click at [203, 435] on use at bounding box center [206, 433] width 10 height 10
type input "[DATE]"
click at [289, 436] on input "[DATE]" at bounding box center [267, 433] width 143 height 21
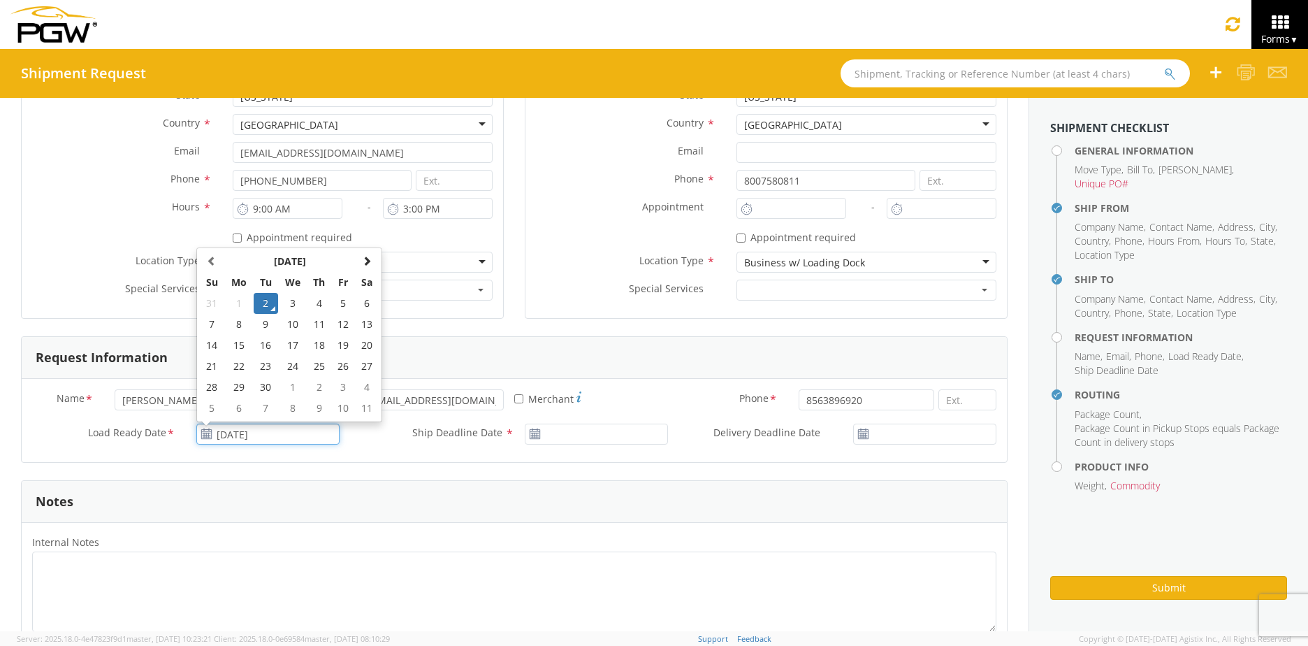
click at [260, 301] on td "2" at bounding box center [266, 303] width 24 height 21
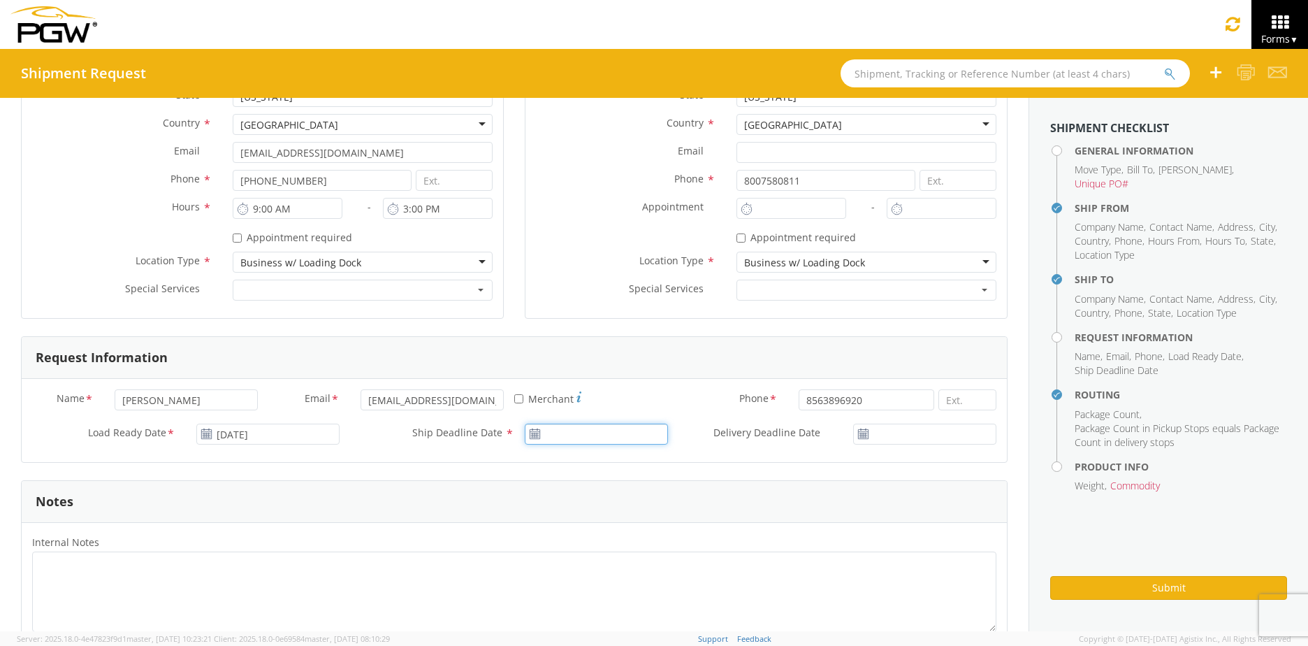
type input "[DATE]"
click at [568, 430] on input "[DATE]" at bounding box center [596, 433] width 143 height 21
click at [590, 293] on td "2" at bounding box center [594, 303] width 24 height 21
click at [887, 430] on input "[DATE]" at bounding box center [924, 433] width 143 height 21
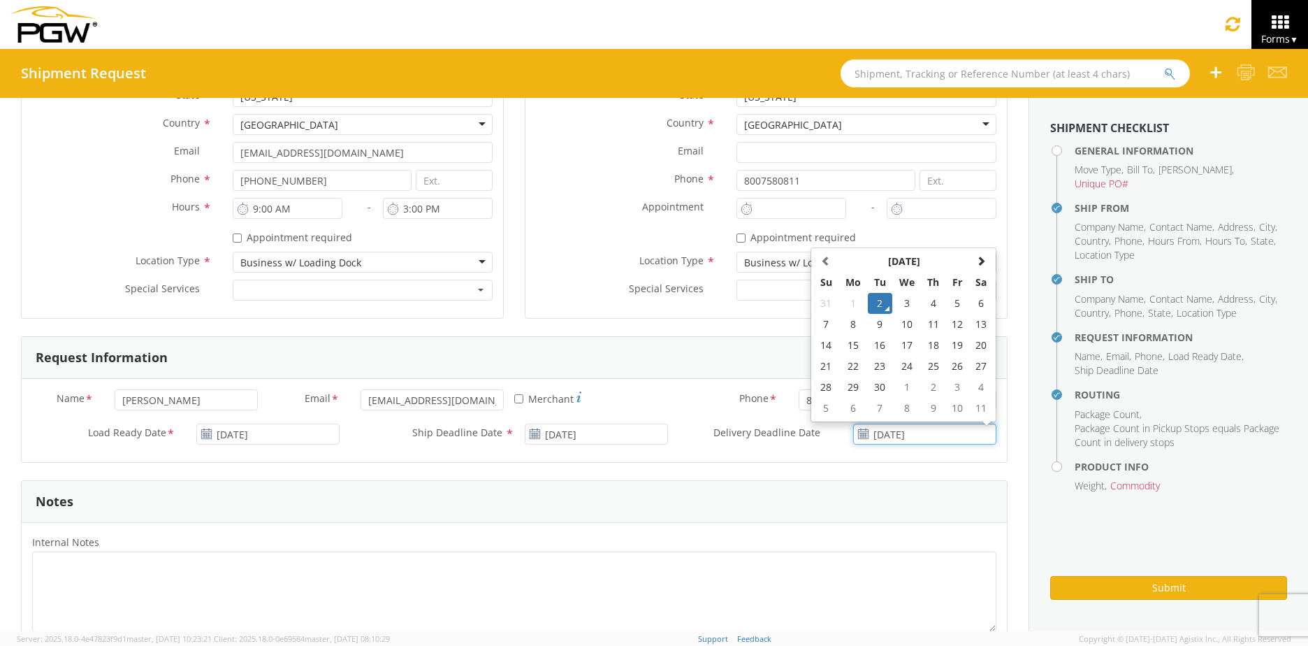
click at [894, 302] on td "3" at bounding box center [906, 303] width 29 height 21
type input "[DATE]"
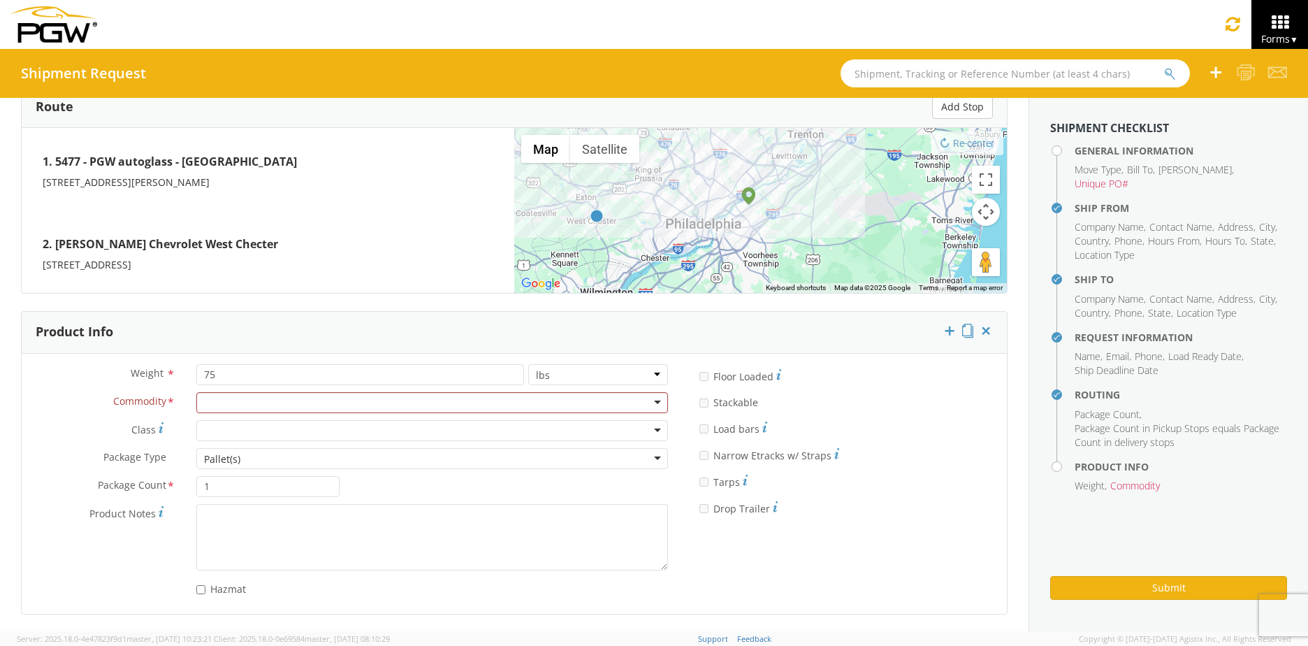
scroll to position [1108, 0]
click at [273, 400] on div at bounding box center [432, 401] width 472 height 21
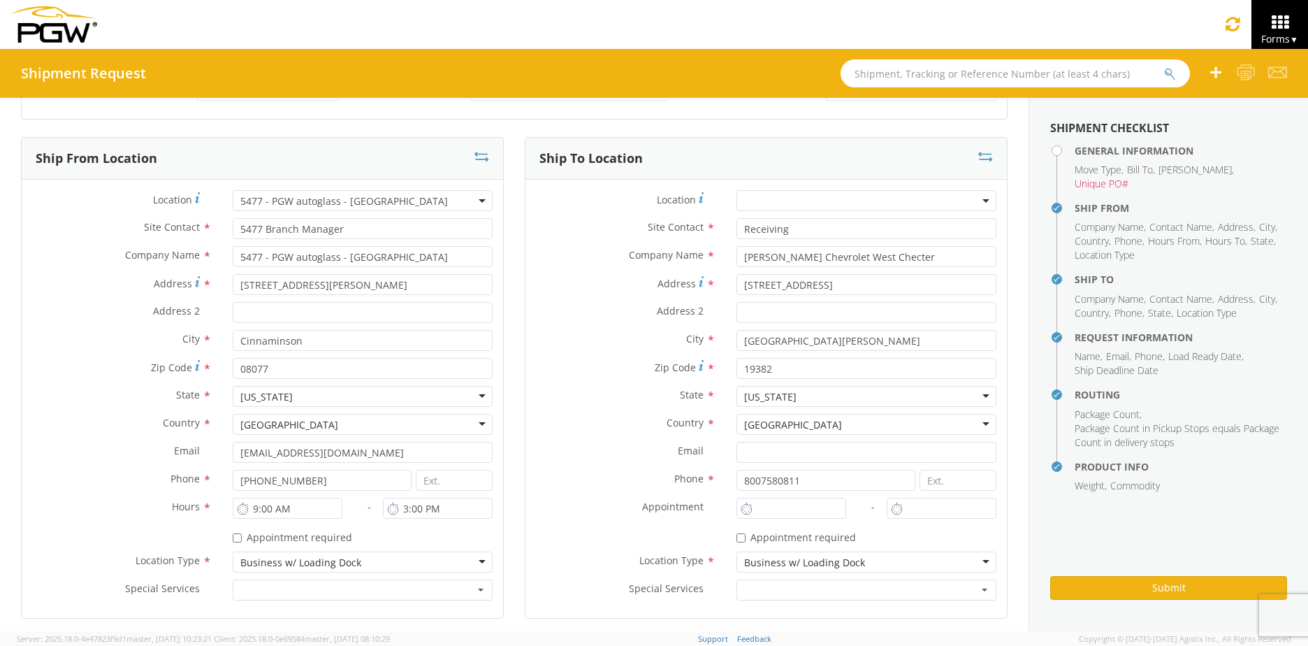
scroll to position [0, 0]
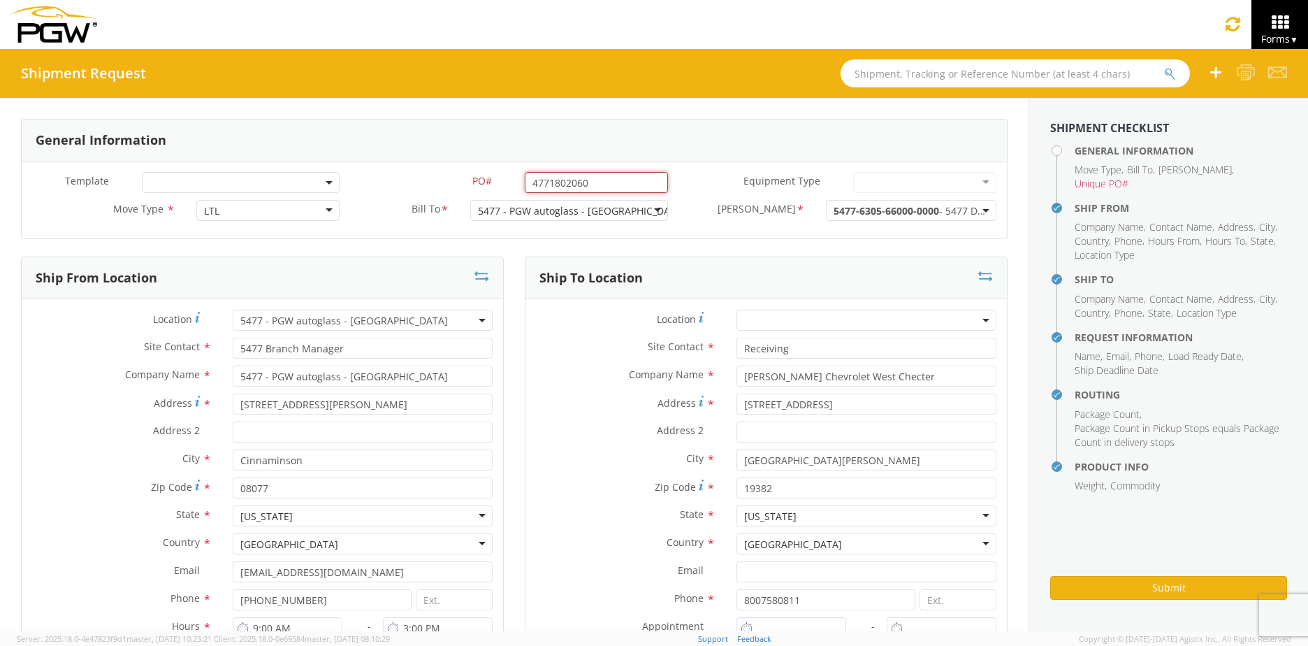
drag, startPoint x: 597, startPoint y: 186, endPoint x: 500, endPoint y: 180, distance: 97.3
click at [500, 180] on div "PO# * 4771802060 Purchase order reference already exists" at bounding box center [514, 182] width 328 height 21
type input "4771801948"
click at [695, 189] on label "Equipment Type *" at bounding box center [760, 181] width 164 height 18
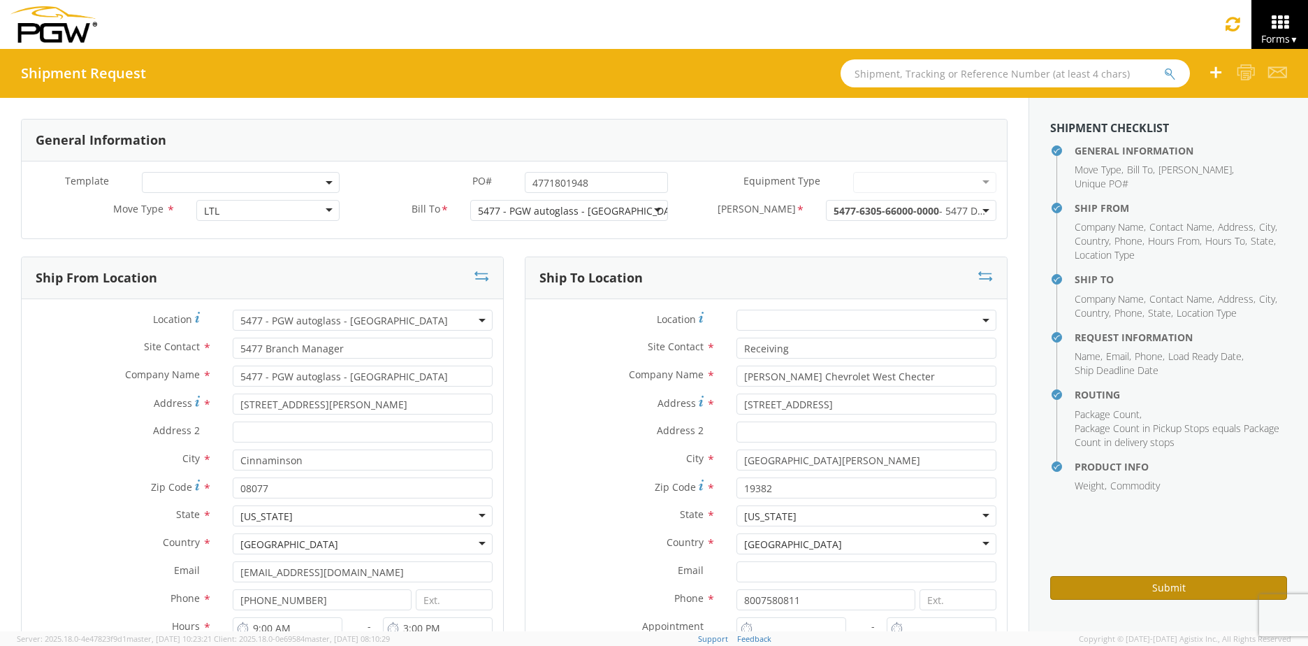
click at [1104, 593] on button "Submit" at bounding box center [1168, 588] width 237 height 24
